Goal: Task Accomplishment & Management: Manage account settings

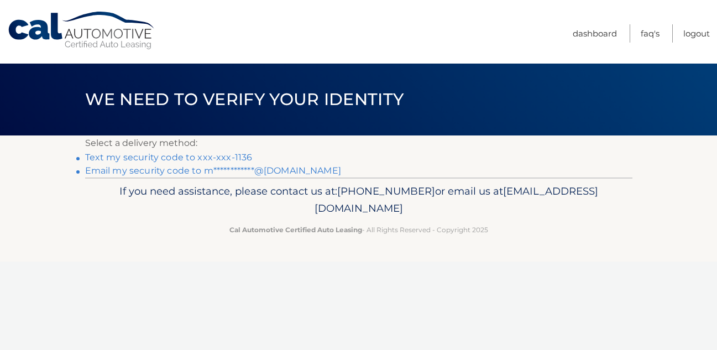
click at [219, 156] on link "Text my security code to xxx-xxx-1136" at bounding box center [169, 157] width 168 height 11
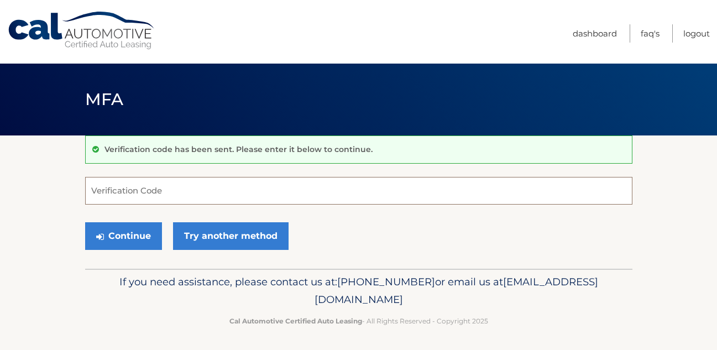
click at [128, 198] on input "Verification Code" at bounding box center [358, 191] width 547 height 28
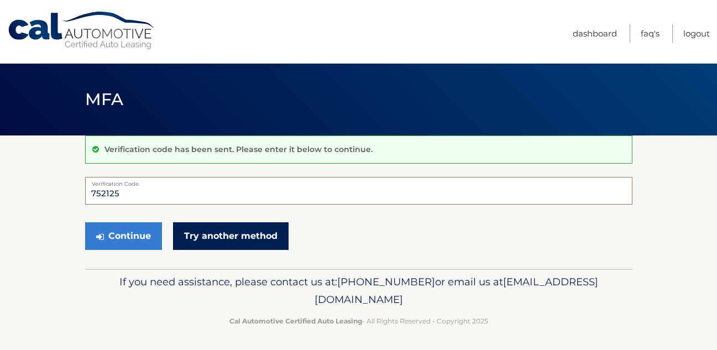
type input "752125"
click at [208, 239] on link "Try another method" at bounding box center [231, 236] width 116 height 28
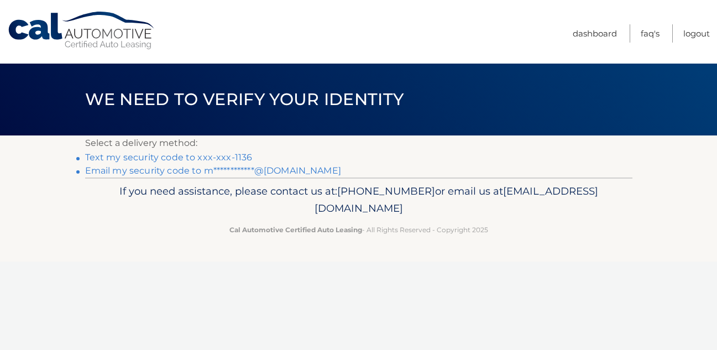
click at [229, 157] on link "Text my security code to xxx-xxx-1136" at bounding box center [169, 157] width 168 height 11
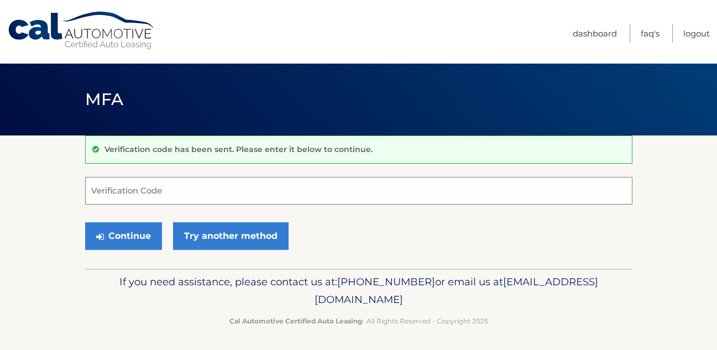
click at [249, 202] on input "Verification Code" at bounding box center [358, 191] width 547 height 28
click at [215, 191] on input "Verification Code" at bounding box center [358, 191] width 547 height 28
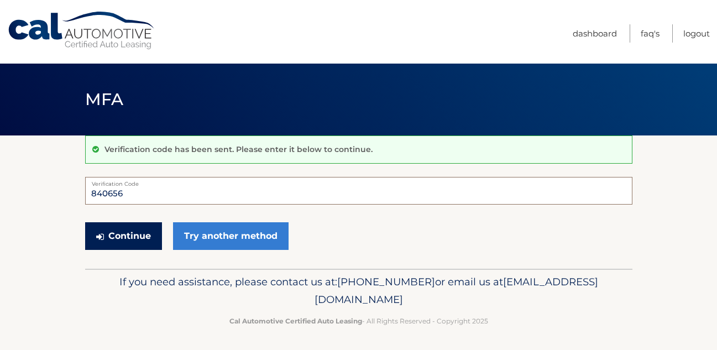
type input "840656"
click at [130, 238] on button "Continue" at bounding box center [123, 236] width 77 height 28
click at [127, 236] on button "Continue" at bounding box center [123, 236] width 77 height 28
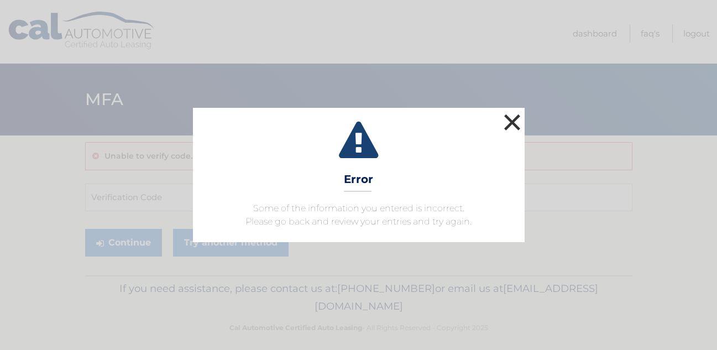
click at [517, 133] on button "×" at bounding box center [513, 122] width 22 height 22
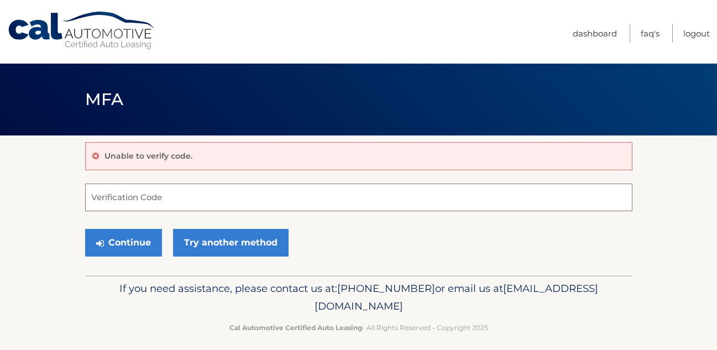
click at [133, 209] on input "Verification Code" at bounding box center [358, 198] width 547 height 28
click at [130, 198] on input "Verification Code" at bounding box center [358, 198] width 547 height 28
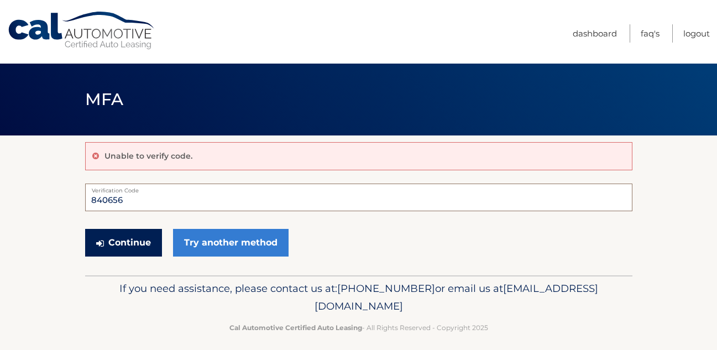
type input "840656"
click at [107, 242] on button "Continue" at bounding box center [123, 243] width 77 height 28
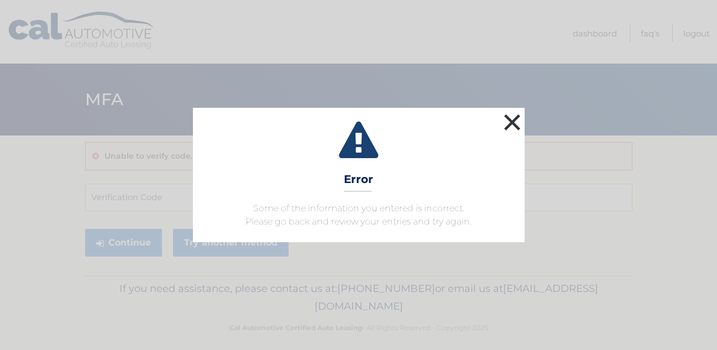
click at [514, 121] on button "×" at bounding box center [513, 122] width 22 height 22
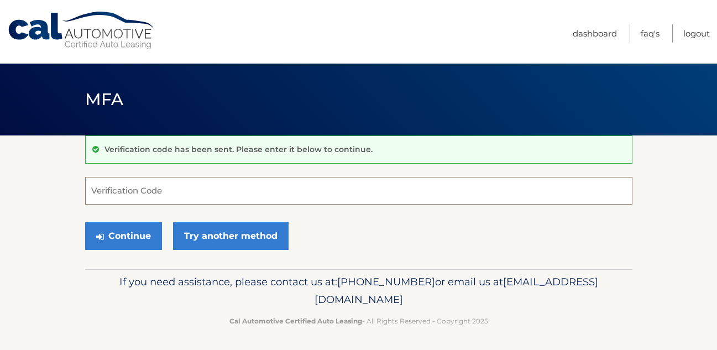
click at [111, 196] on input "Verification Code" at bounding box center [358, 191] width 547 height 28
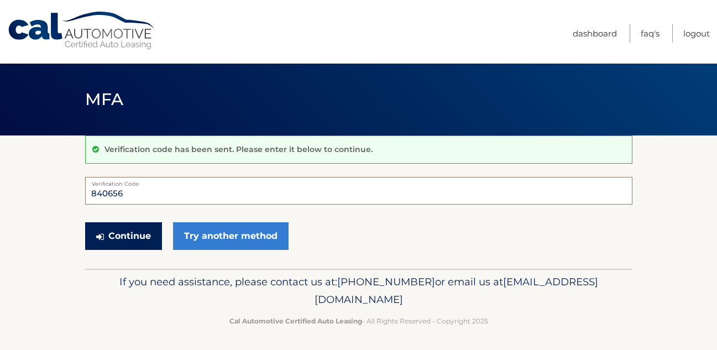
type input "840656"
click at [112, 242] on button "Continue" at bounding box center [123, 236] width 77 height 28
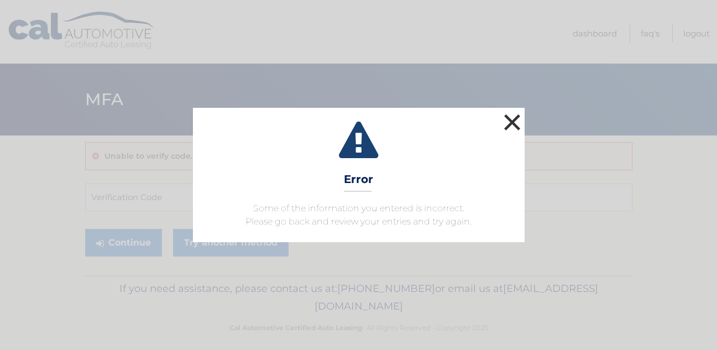
click at [508, 125] on button "×" at bounding box center [513, 122] width 22 height 22
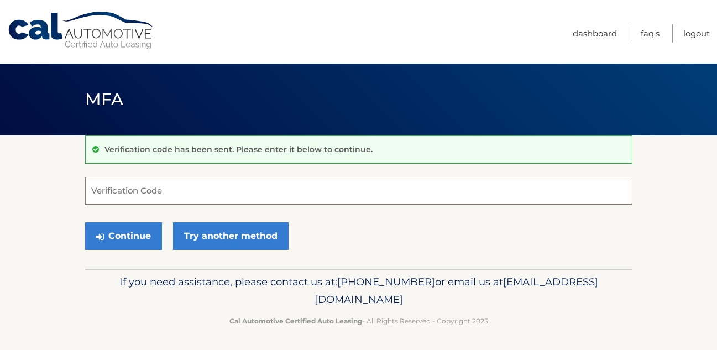
click at [152, 187] on input "Verification Code" at bounding box center [358, 191] width 547 height 28
type input "840656"
click at [85, 222] on button "Continue" at bounding box center [123, 236] width 77 height 28
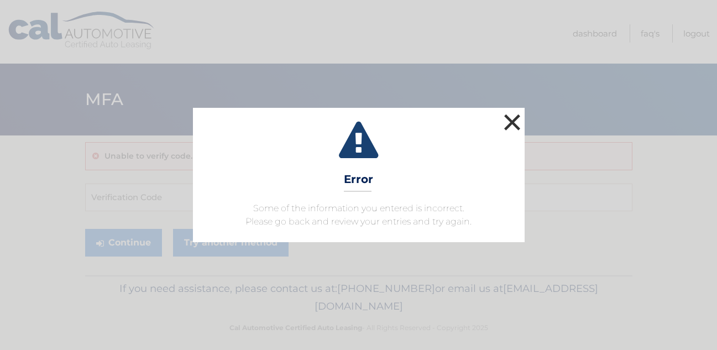
click at [514, 122] on button "×" at bounding box center [513, 122] width 22 height 22
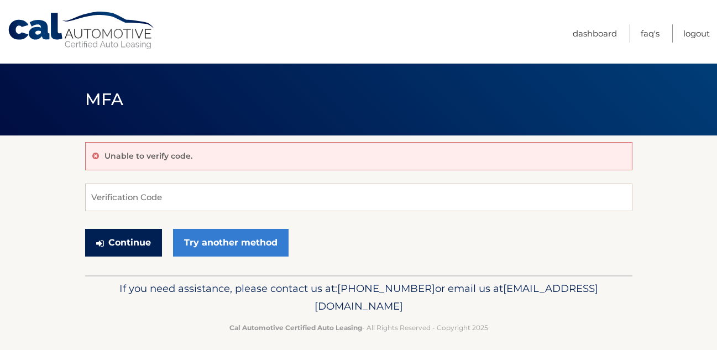
click at [148, 243] on button "Continue" at bounding box center [123, 243] width 77 height 28
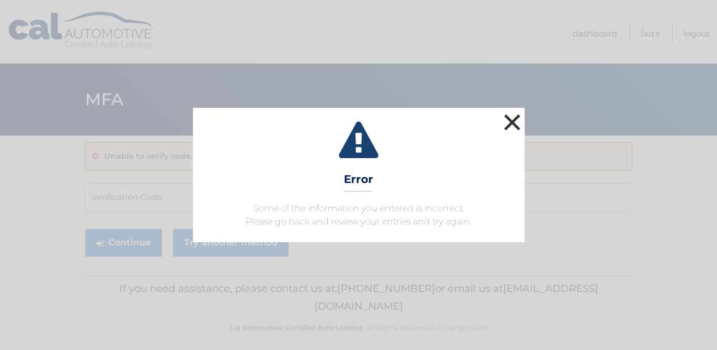
click at [509, 121] on button "×" at bounding box center [513, 122] width 22 height 22
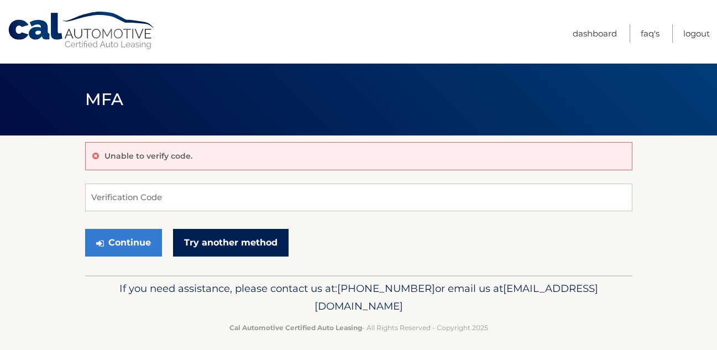
click at [250, 245] on link "Try another method" at bounding box center [231, 243] width 116 height 28
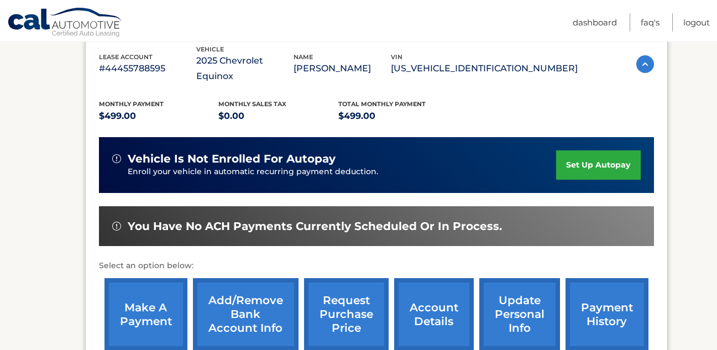
scroll to position [200, 0]
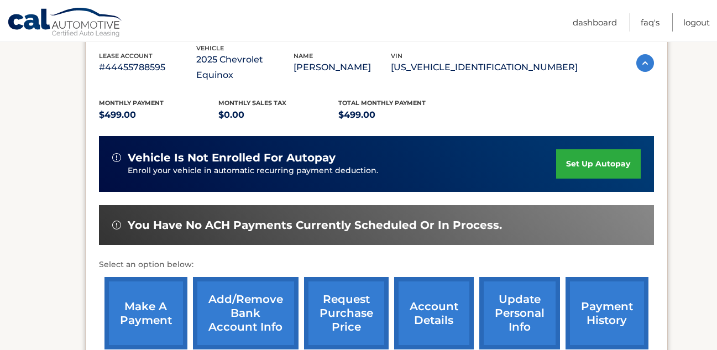
click at [604, 305] on link "payment history" at bounding box center [607, 313] width 83 height 72
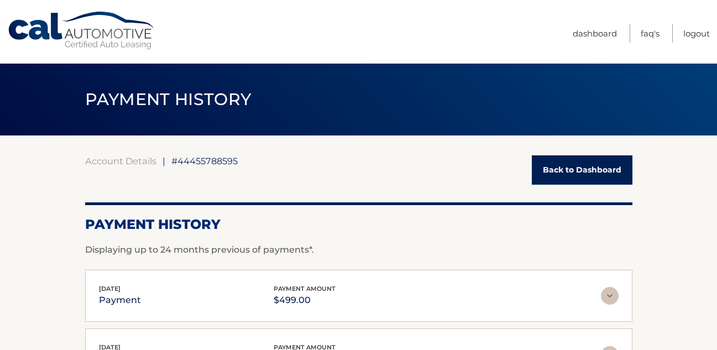
click at [46, 40] on link "Cal Automotive" at bounding box center [81, 30] width 149 height 39
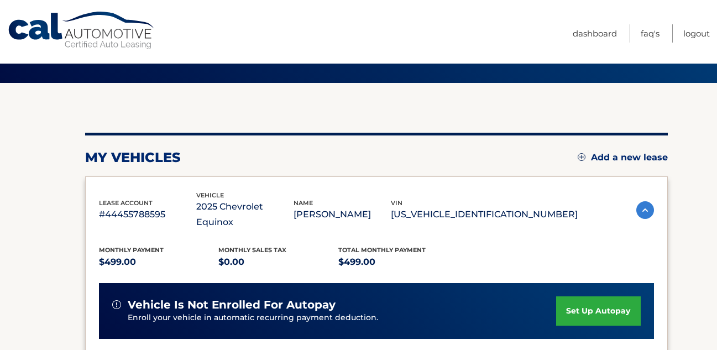
scroll to position [74, 0]
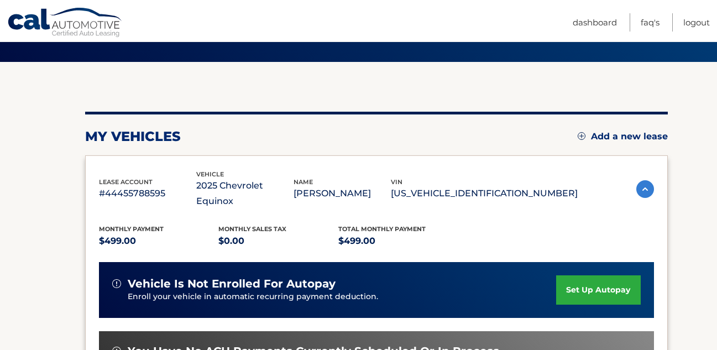
click at [578, 276] on link "set up autopay" at bounding box center [598, 289] width 84 height 29
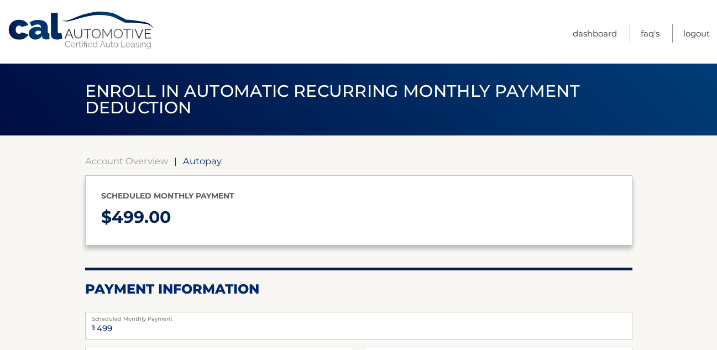
select select "ZjUyZTllMmMtYzA2Zi00N2ZkLThlOTgtNTAxZDc0ZjA2ZmZl"
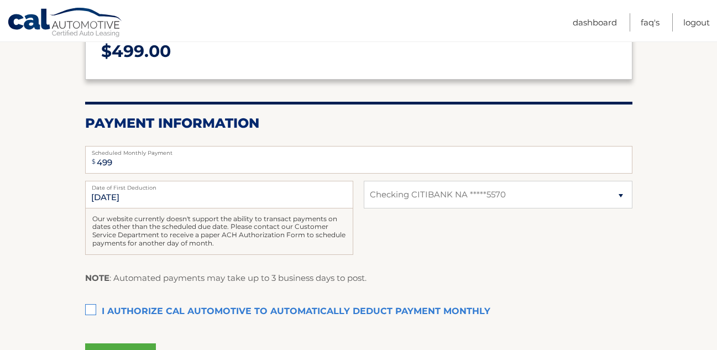
scroll to position [175, 0]
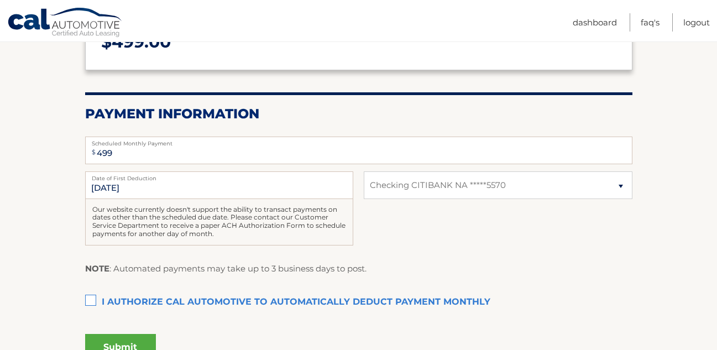
click at [88, 296] on label "I authorize cal automotive to automatically deduct payment monthly This checkbo…" at bounding box center [358, 302] width 547 height 22
click at [0, 0] on input "I authorize cal automotive to automatically deduct payment monthly This checkbo…" at bounding box center [0, 0] width 0 height 0
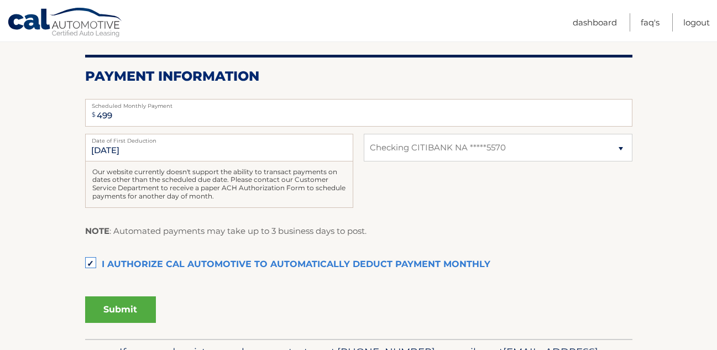
scroll to position [214, 0]
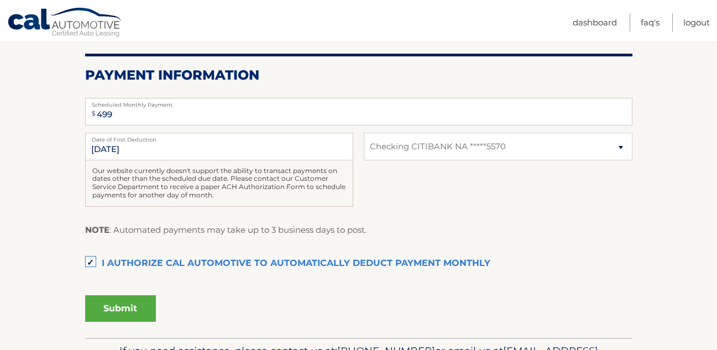
click at [128, 314] on button "Submit" at bounding box center [120, 308] width 71 height 27
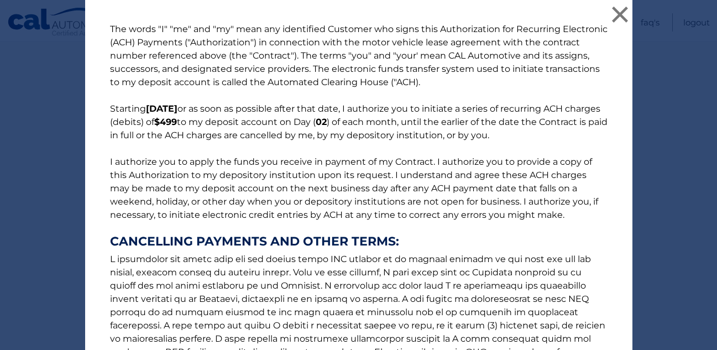
scroll to position [172, 0]
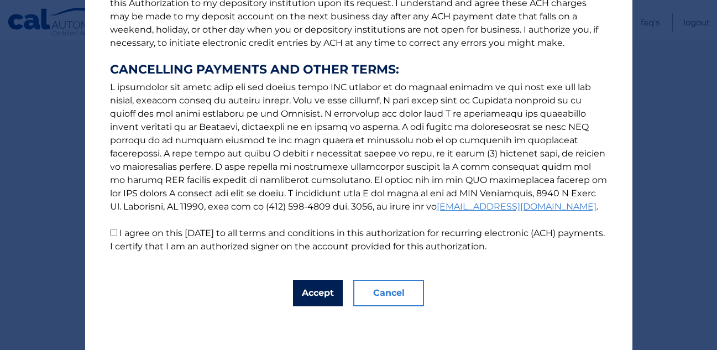
click at [325, 304] on button "Accept" at bounding box center [318, 293] width 50 height 27
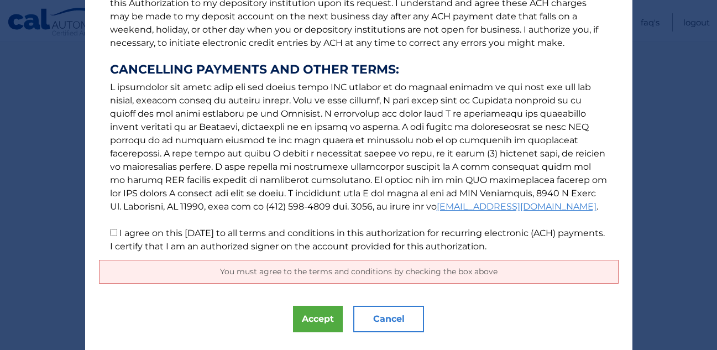
click at [111, 232] on input "I agree on this 09/07/2025 to all terms and conditions in this authorization fo…" at bounding box center [113, 232] width 7 height 7
checkbox input "true"
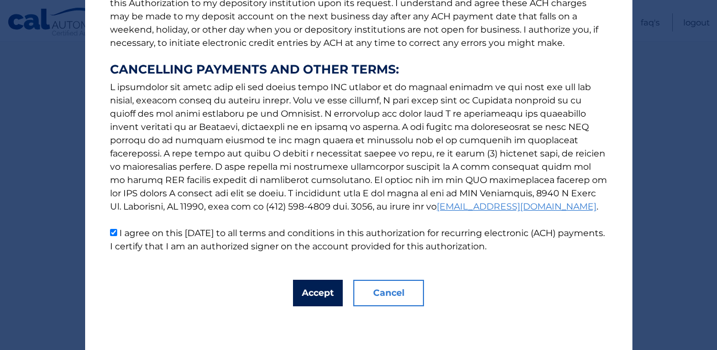
click at [321, 291] on button "Accept" at bounding box center [318, 293] width 50 height 27
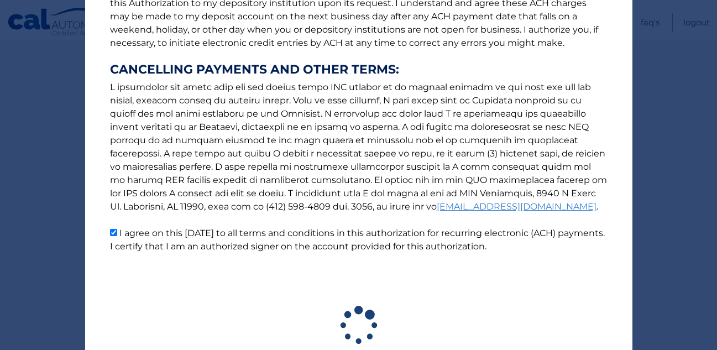
scroll to position [181, 0]
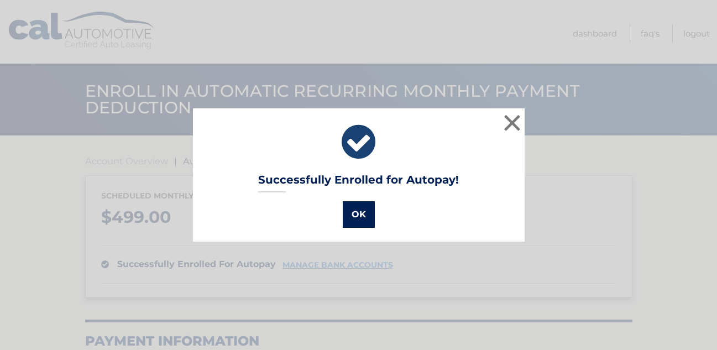
click at [358, 218] on button "OK" at bounding box center [359, 214] width 32 height 27
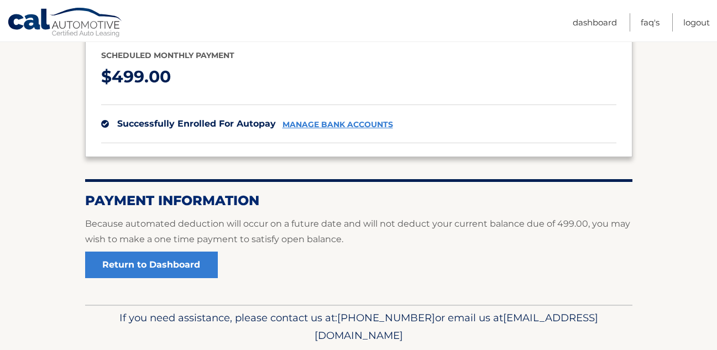
scroll to position [143, 0]
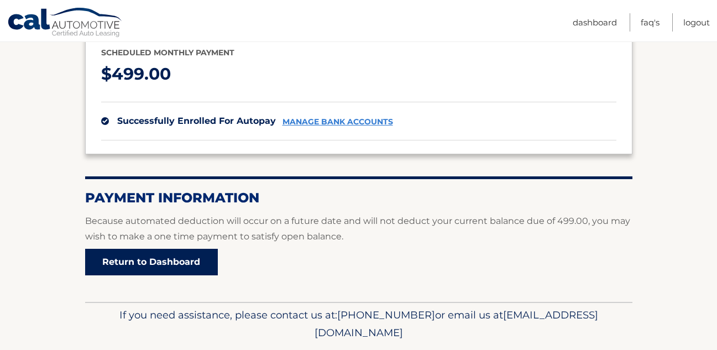
click at [190, 252] on link "Return to Dashboard" at bounding box center [151, 262] width 133 height 27
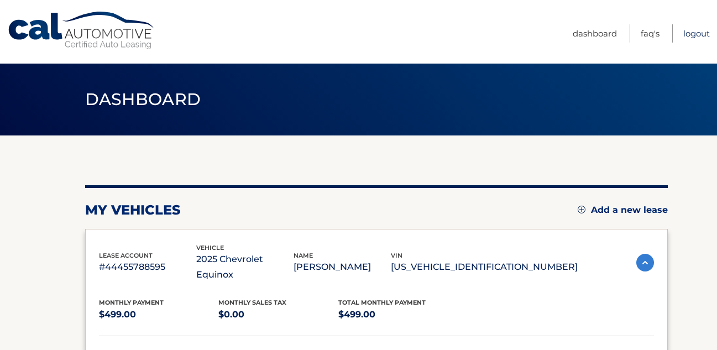
click at [696, 32] on link "Logout" at bounding box center [696, 33] width 27 height 18
